Goal: Information Seeking & Learning: Find specific fact

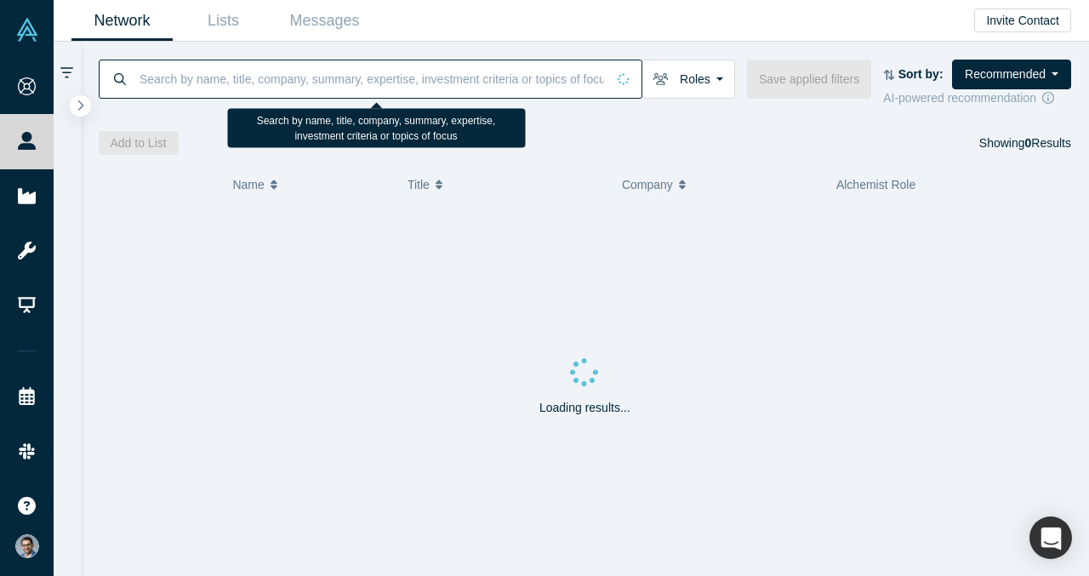
click at [223, 94] on input at bounding box center [372, 79] width 468 height 40
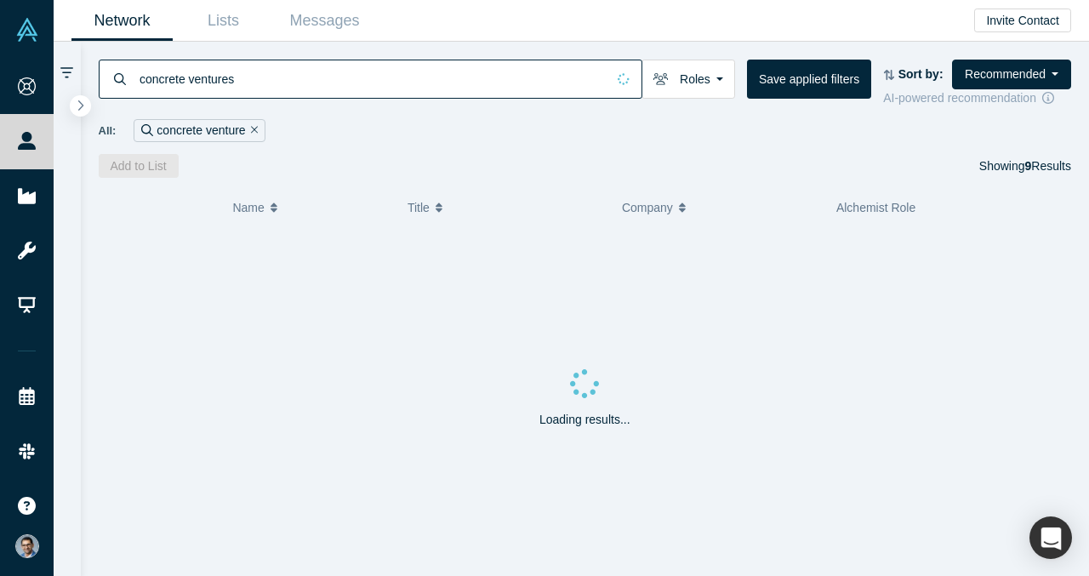
type input "concrete ventures"
